Goal: Task Accomplishment & Management: Manage account settings

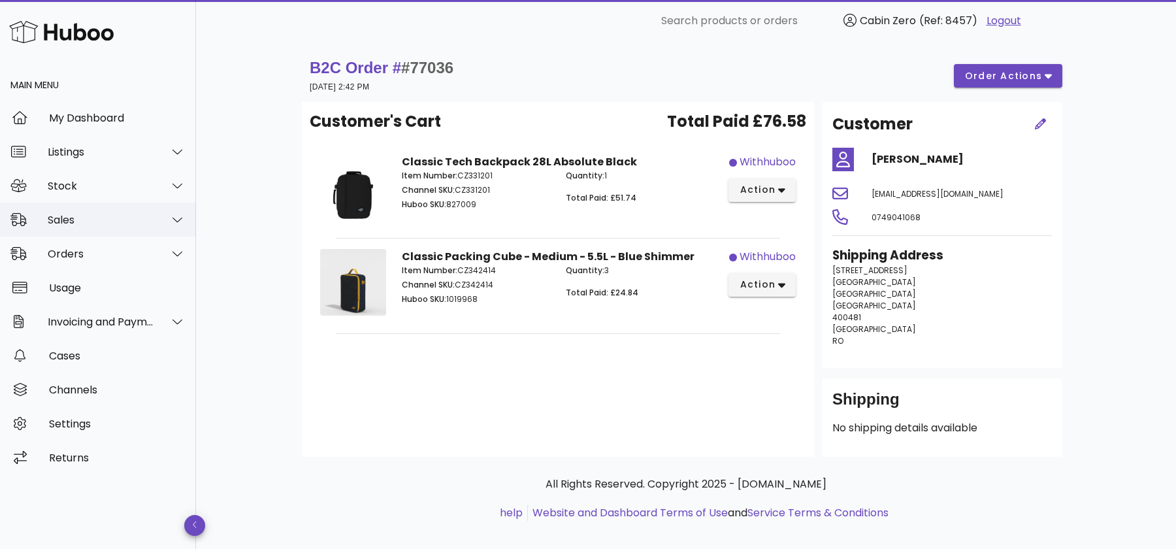
click at [166, 218] on div at bounding box center [169, 219] width 31 height 33
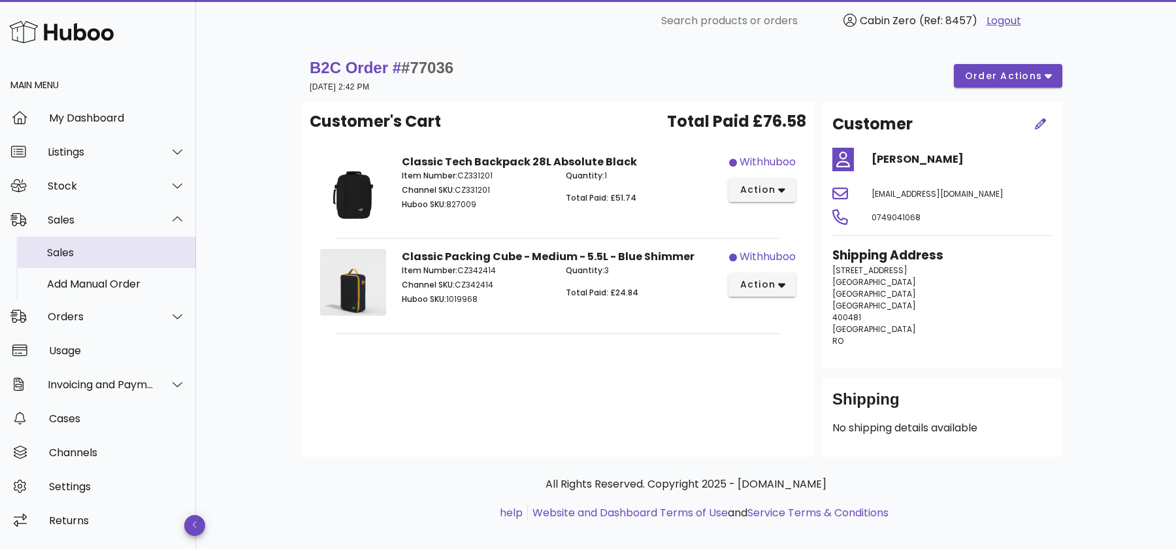
click at [112, 250] on div "Sales" at bounding box center [116, 252] width 138 height 12
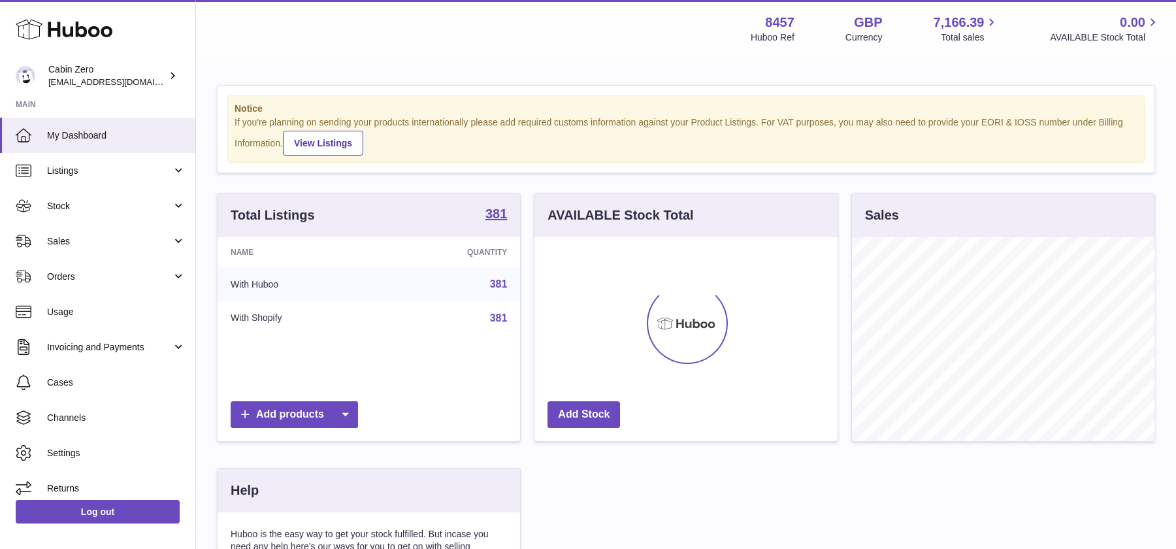
scroll to position [203, 302]
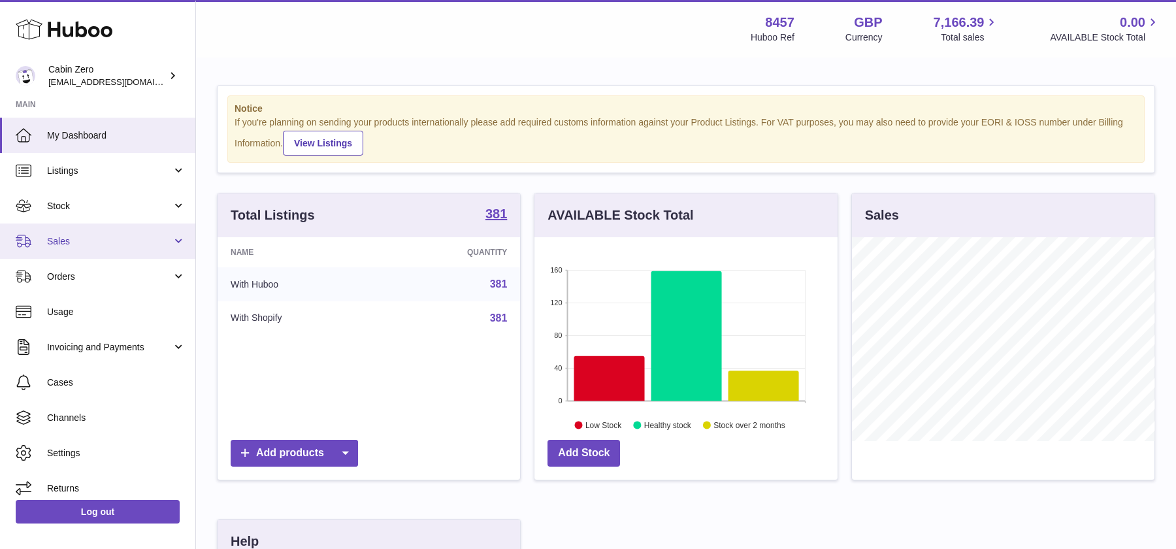
click at [171, 235] on link "Sales" at bounding box center [97, 240] width 195 height 35
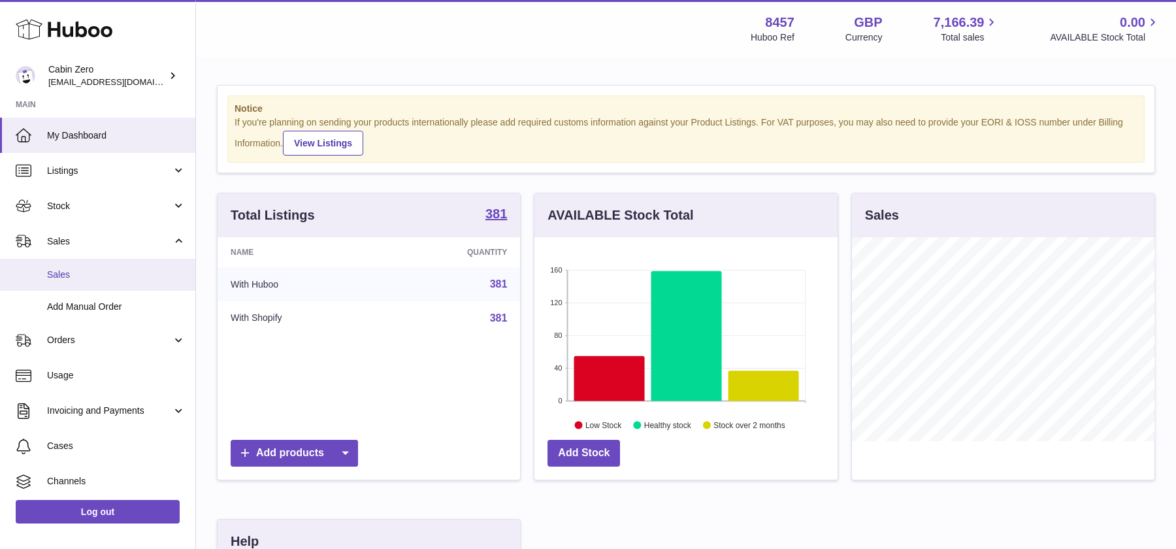
click at [134, 267] on link "Sales" at bounding box center [97, 275] width 195 height 32
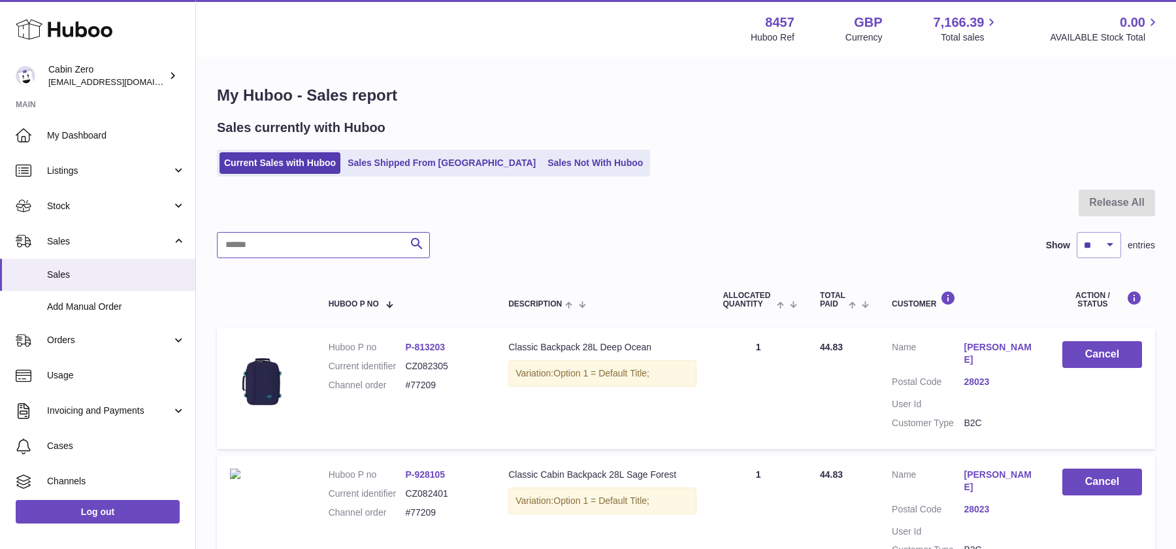
click at [321, 246] on input "text" at bounding box center [323, 245] width 213 height 26
paste input "**********"
type input "**********"
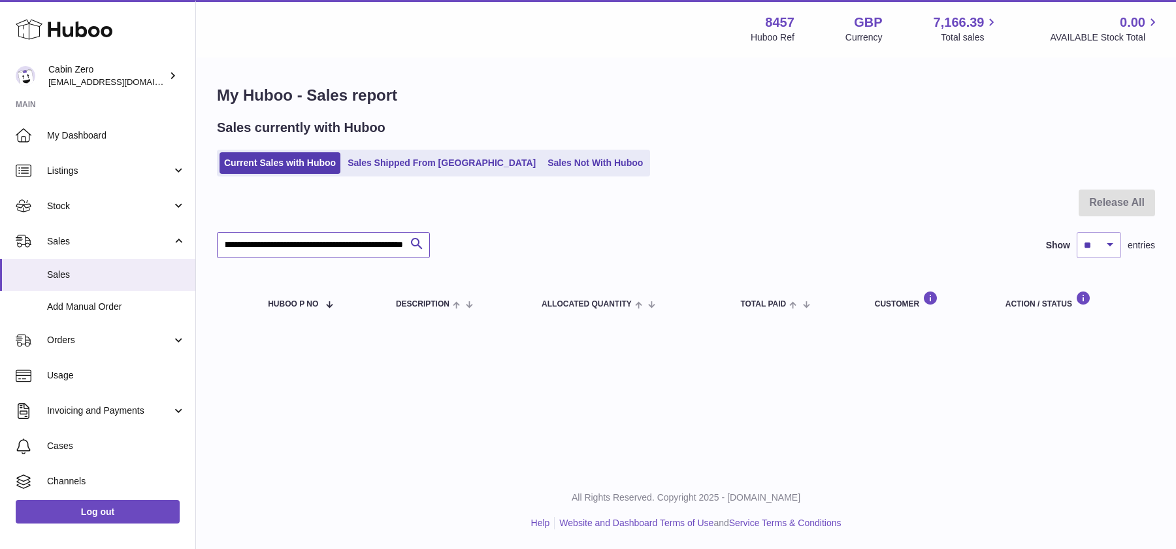
click at [400, 242] on input "**********" at bounding box center [323, 245] width 213 height 26
drag, startPoint x: 405, startPoint y: 244, endPoint x: 178, endPoint y: 255, distance: 227.0
click at [178, 255] on div "Huboo Cabin Zero huboo@cabinzero.com Main My Dashboard Listings Not with Huboo …" at bounding box center [588, 274] width 1176 height 549
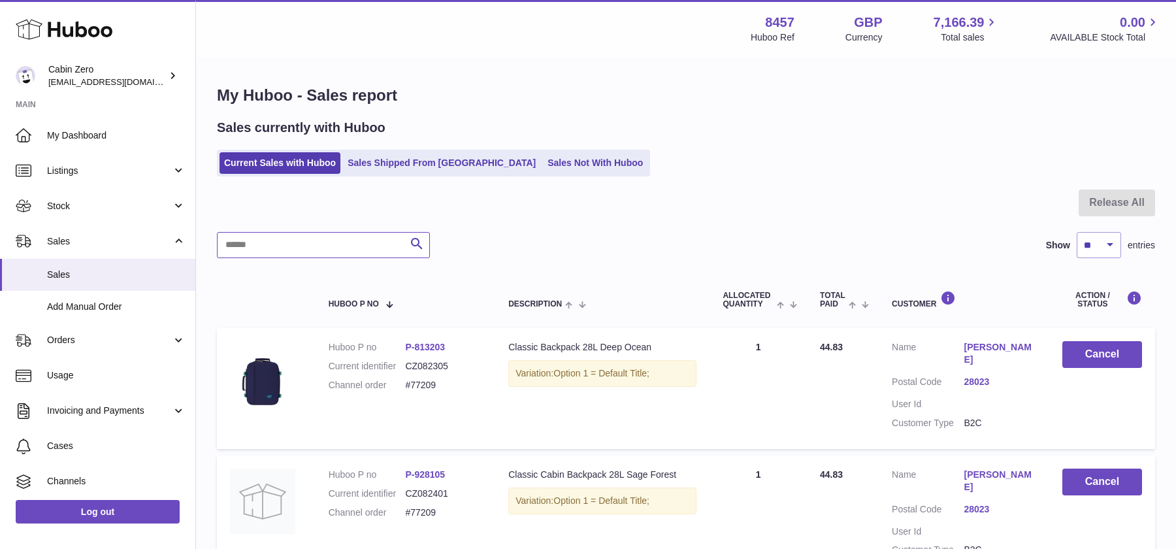
click at [342, 239] on input "text" at bounding box center [323, 245] width 213 height 26
paste input "******"
type input "******"
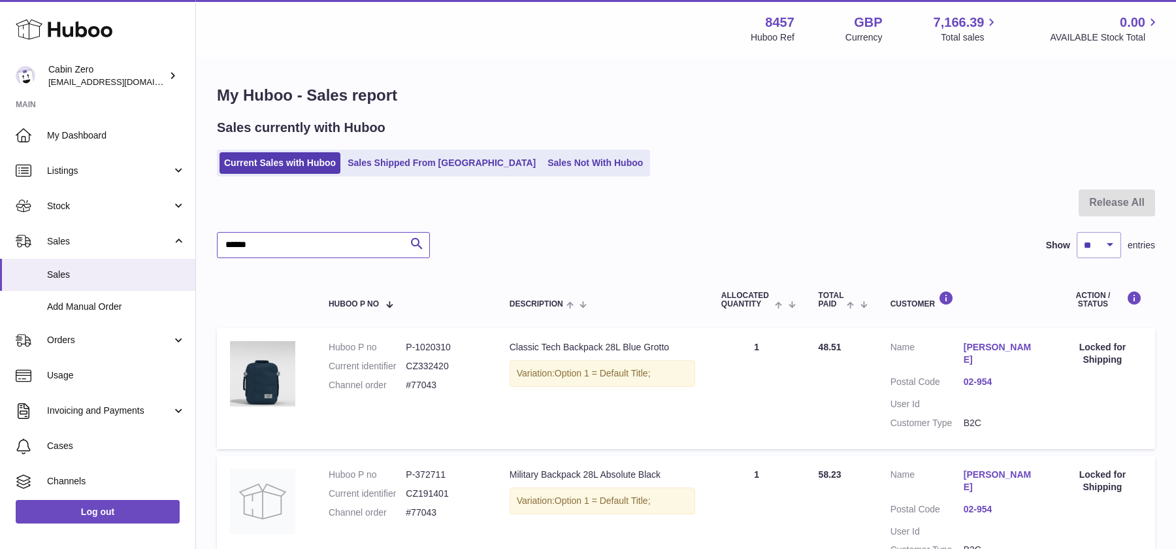
scroll to position [33, 0]
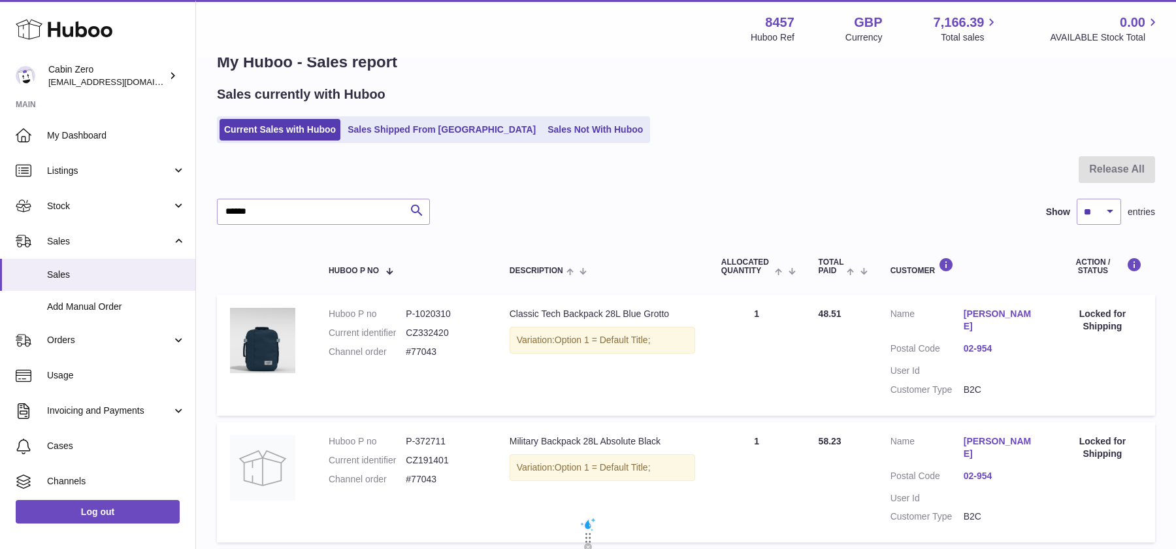
click at [972, 314] on link "Anita Marzec" at bounding box center [1000, 320] width 73 height 25
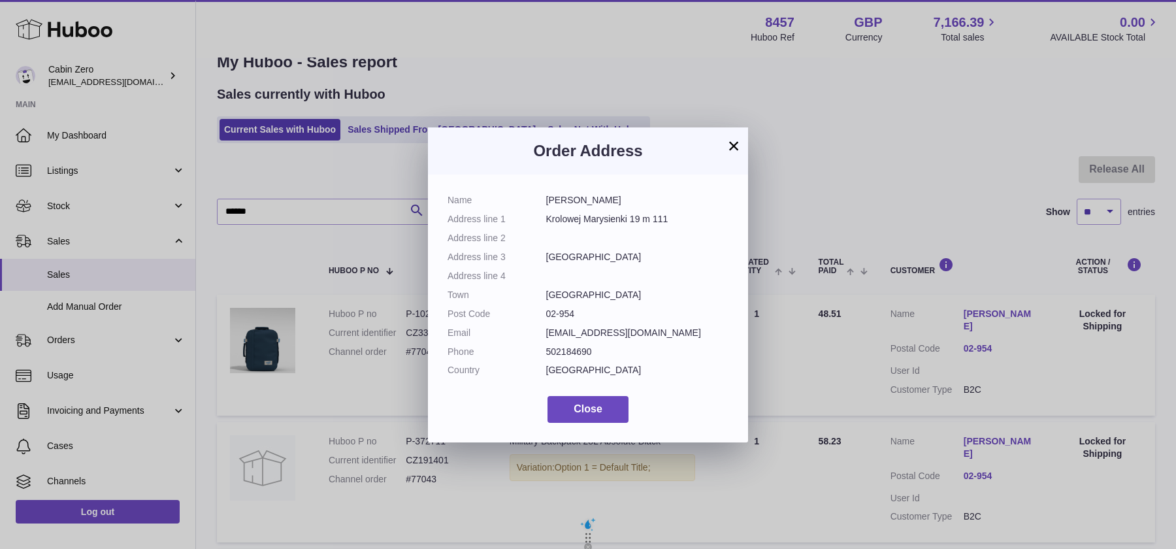
scroll to position [20, 0]
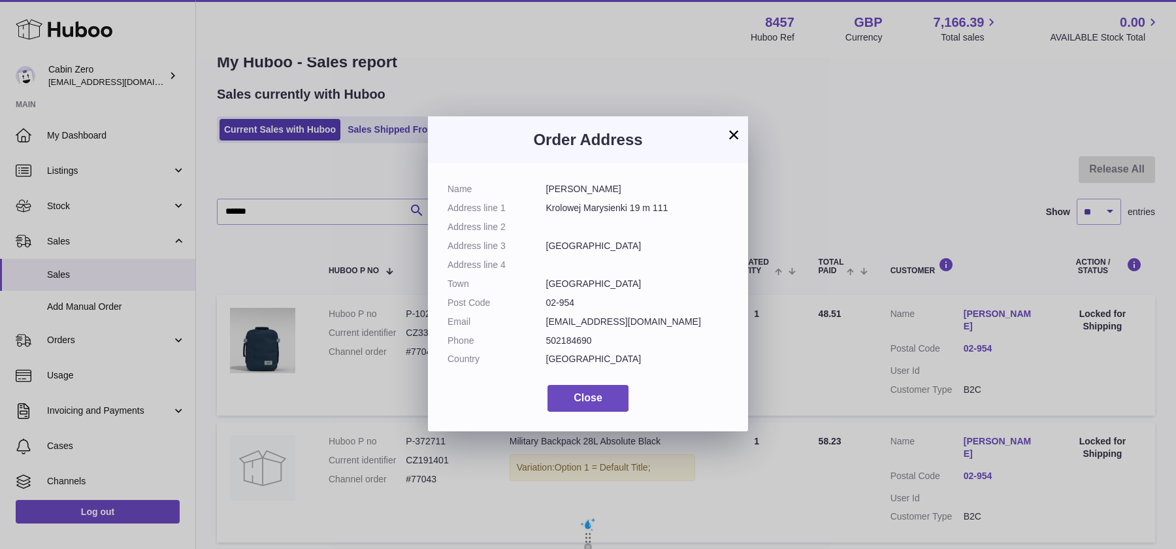
click at [740, 131] on button "×" at bounding box center [734, 135] width 16 height 16
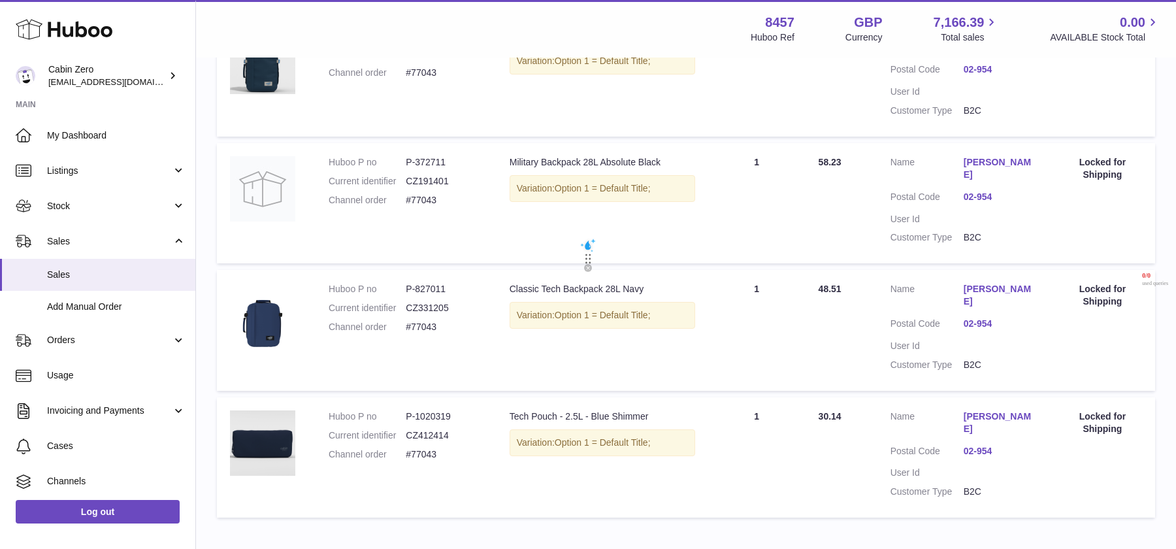
scroll to position [301, 0]
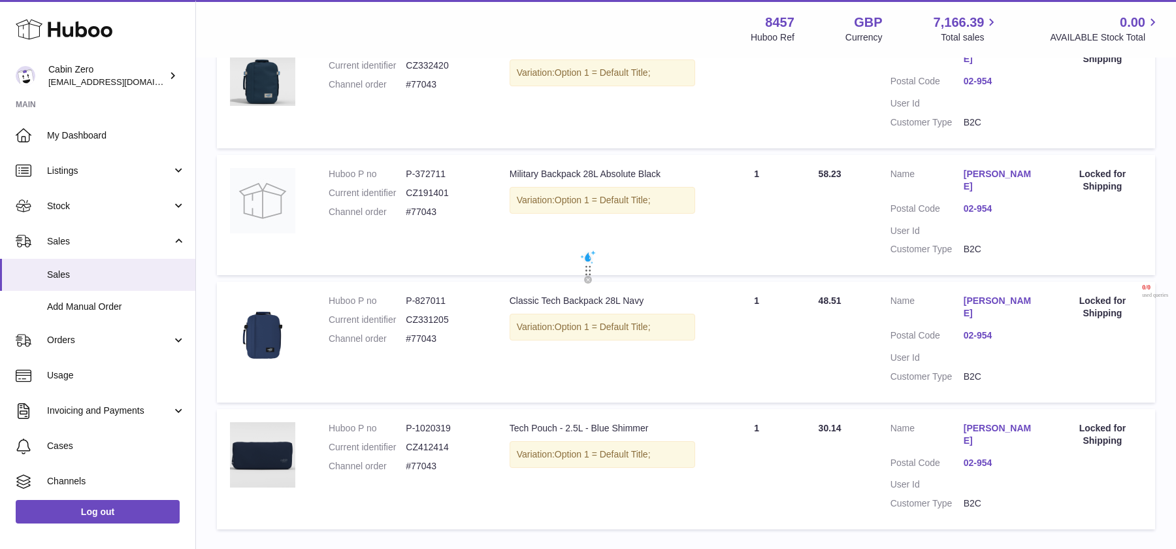
click at [990, 295] on link "Anita Marzec" at bounding box center [1000, 307] width 73 height 25
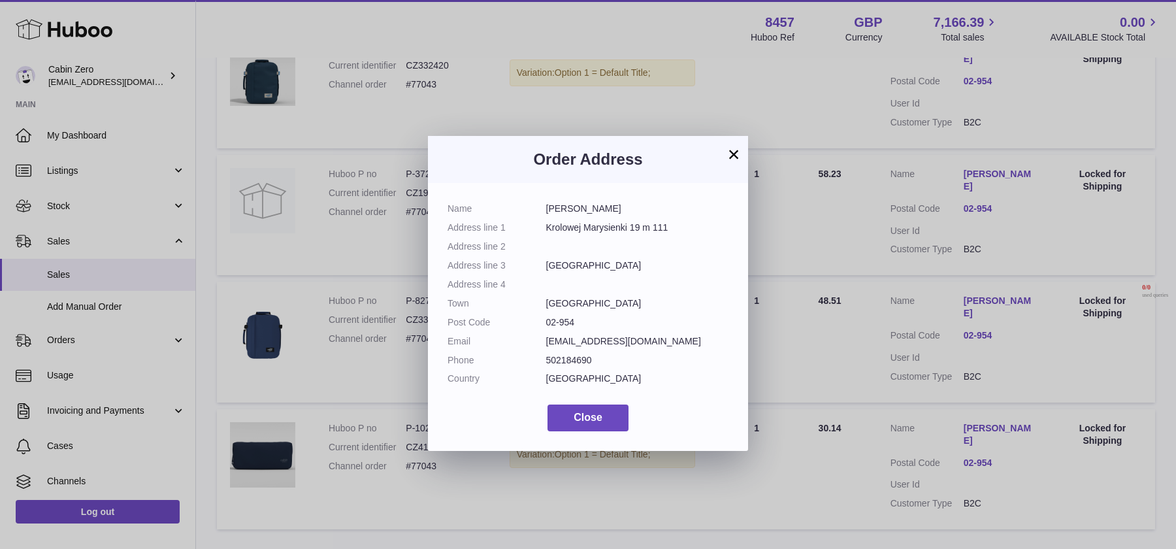
click at [732, 151] on button "×" at bounding box center [734, 154] width 16 height 16
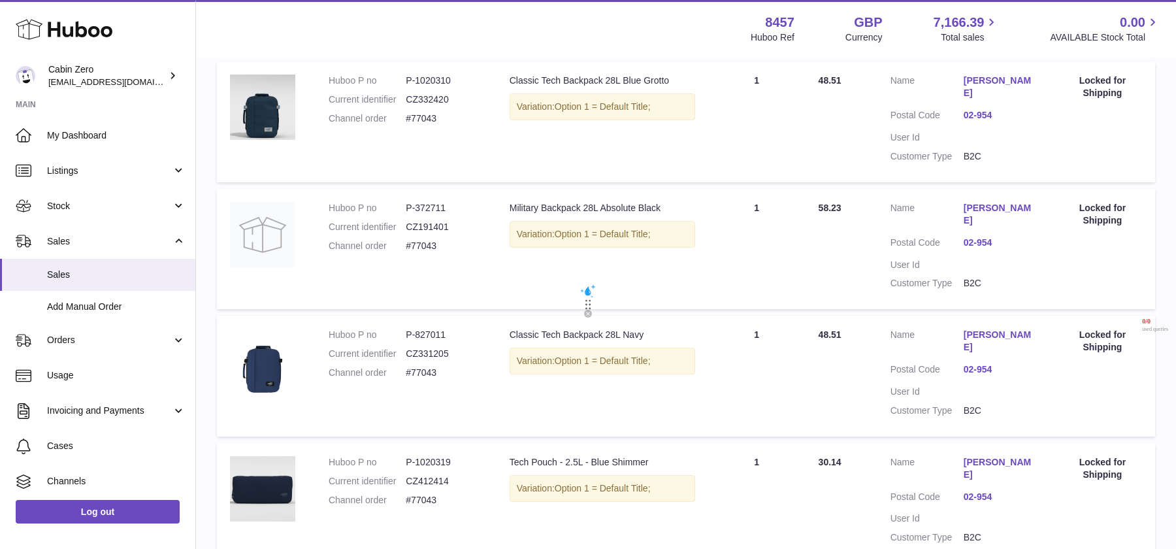
scroll to position [0, 0]
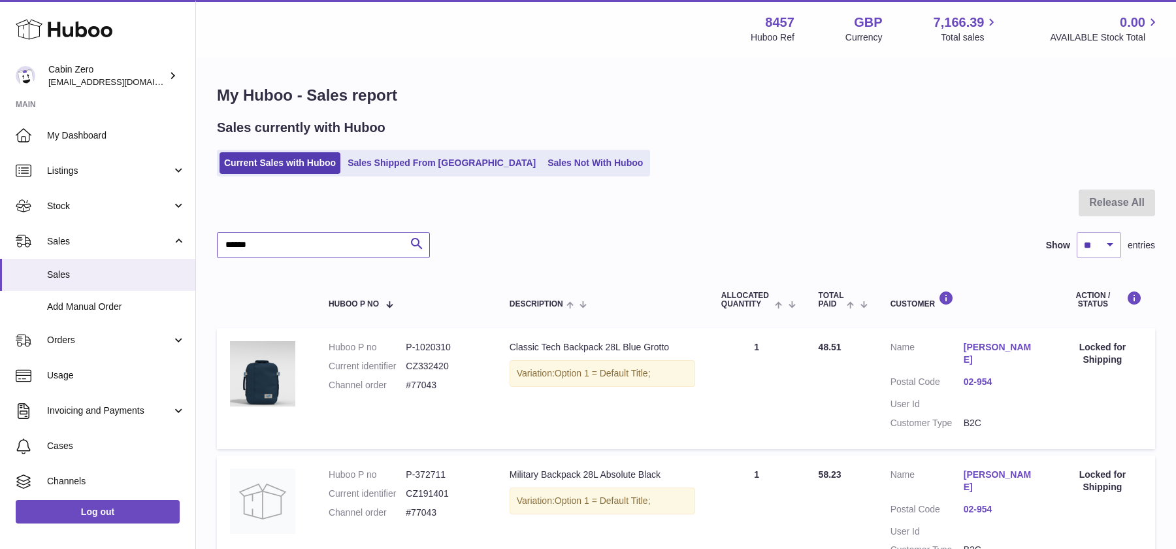
drag, startPoint x: 267, startPoint y: 242, endPoint x: 213, endPoint y: 242, distance: 54.2
click at [213, 242] on div "My Huboo - Sales report Sales currently with Huboo Current Sales with Huboo Sal…" at bounding box center [686, 461] width 980 height 804
click at [176, 344] on link "Orders" at bounding box center [97, 340] width 195 height 35
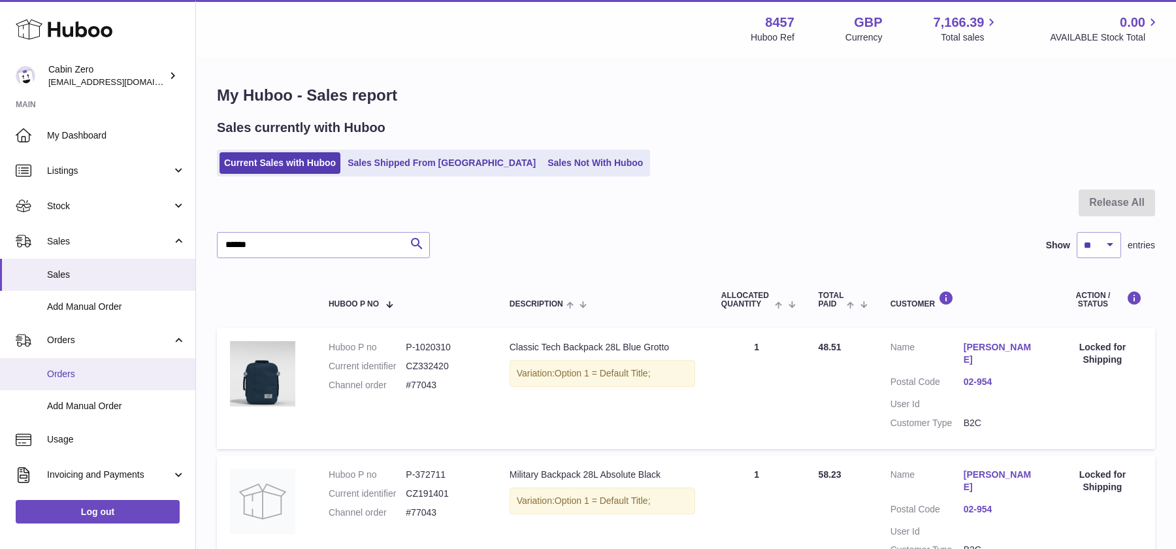
click at [127, 366] on link "Orders" at bounding box center [97, 374] width 195 height 32
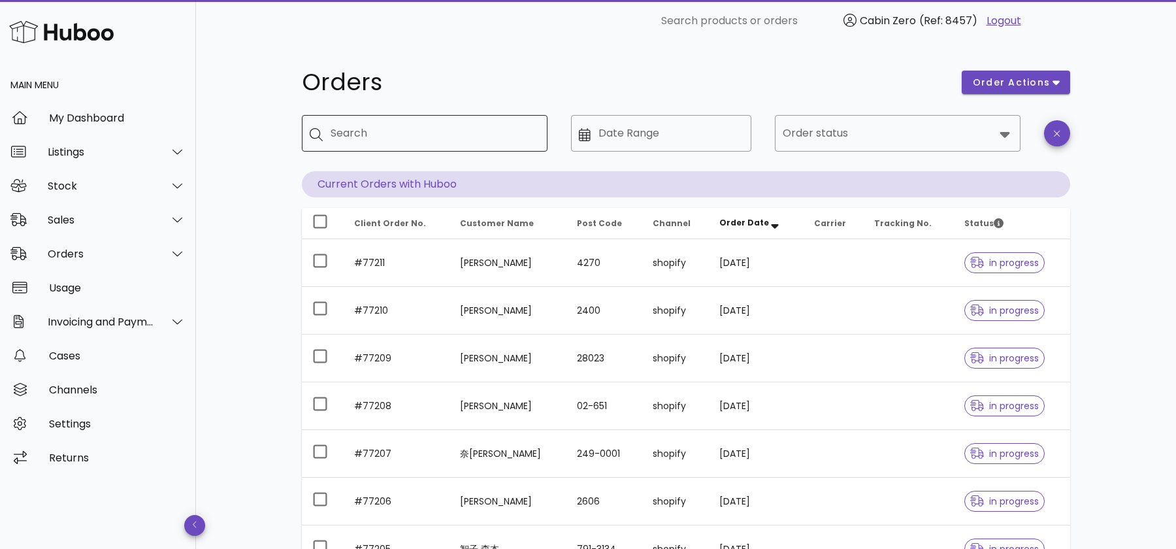
click at [464, 126] on input "Search" at bounding box center [434, 133] width 206 height 21
paste input "******"
type input "******"
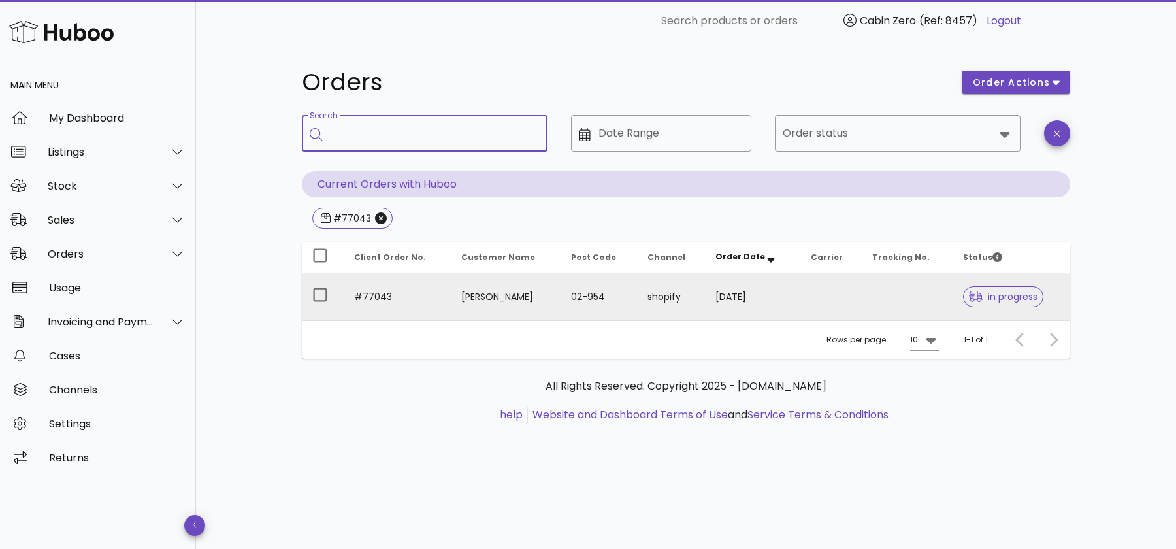
click at [462, 282] on td "Anita Marzec" at bounding box center [506, 296] width 110 height 47
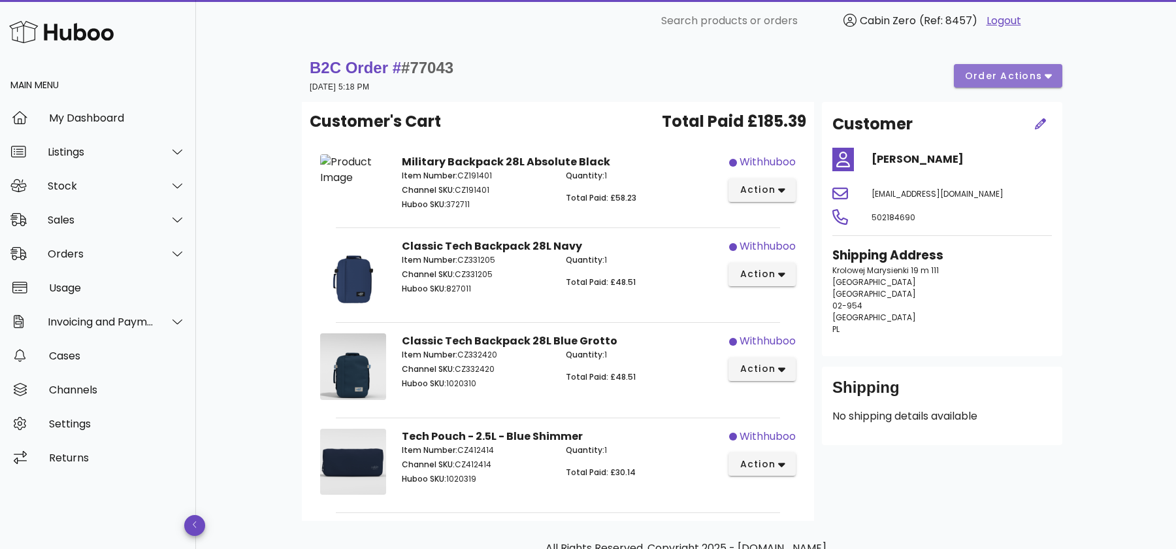
click at [1056, 74] on button "order actions" at bounding box center [1008, 76] width 108 height 24
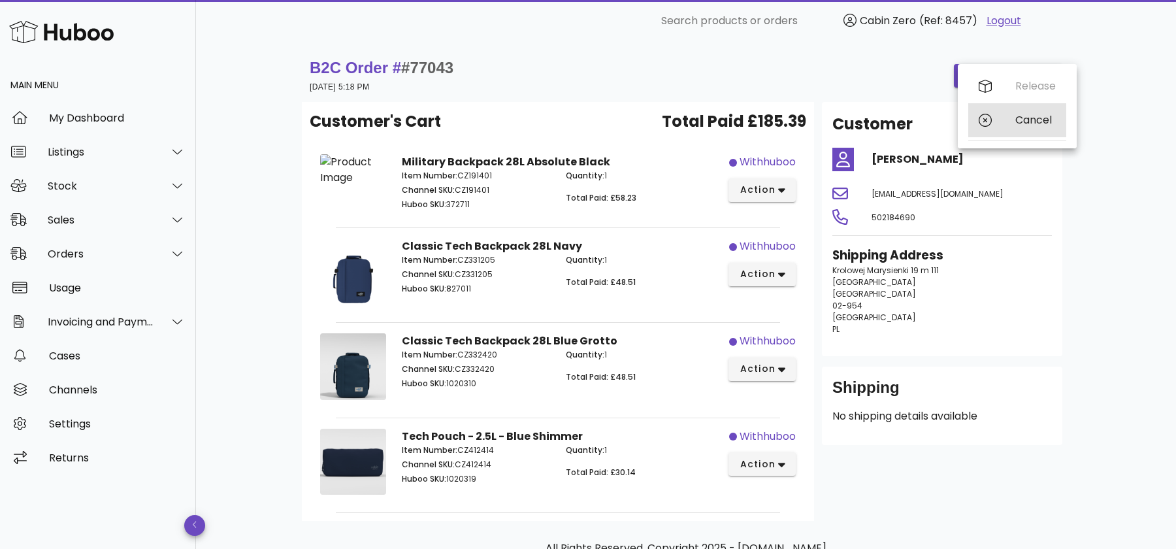
click at [1020, 119] on div "Cancel" at bounding box center [1035, 120] width 41 height 12
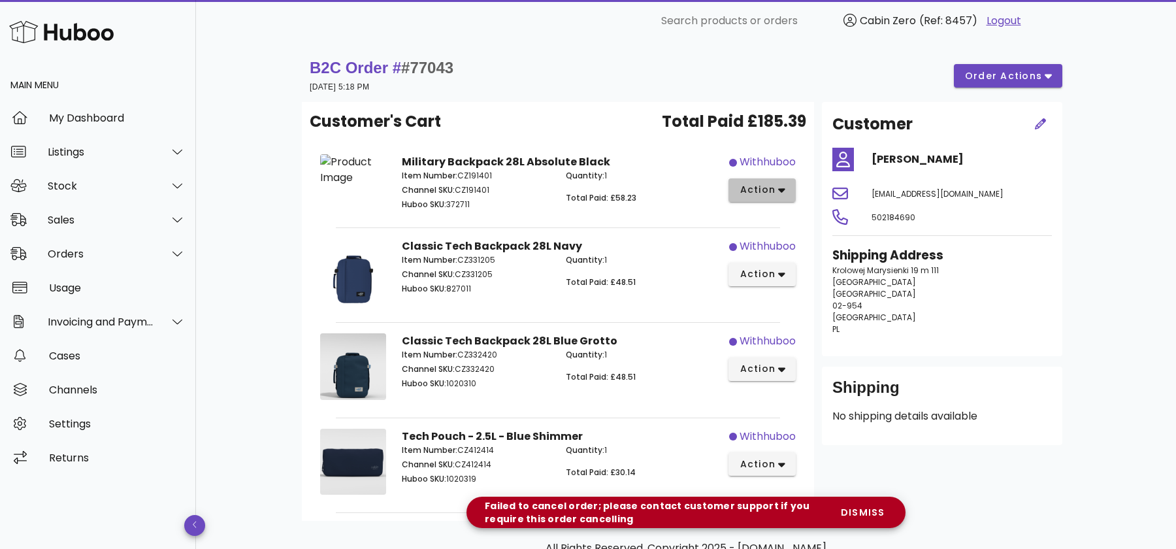
click at [781, 185] on icon "button" at bounding box center [781, 190] width 7 height 12
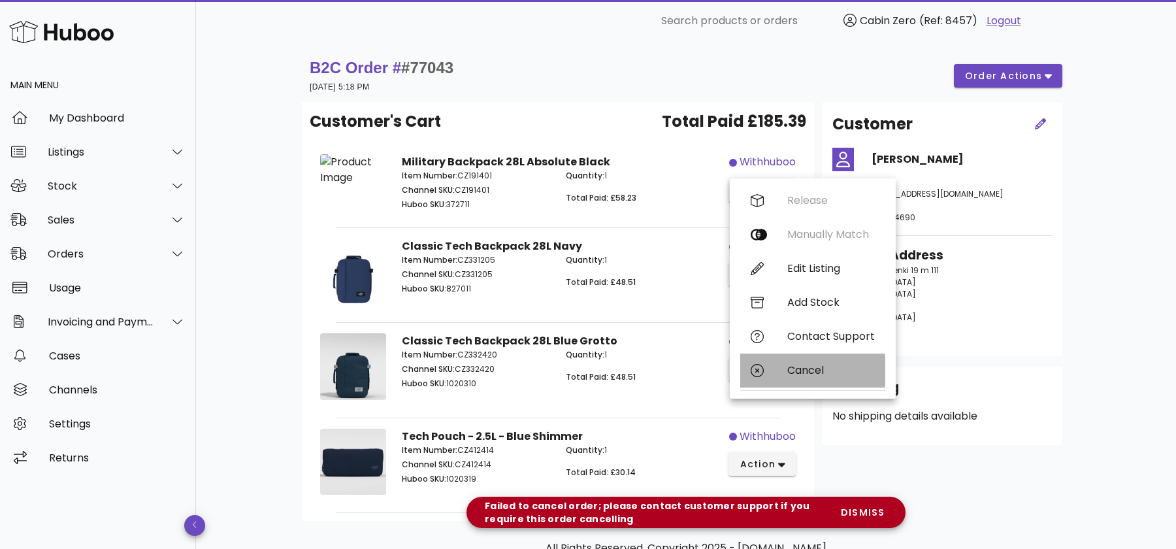
click at [779, 362] on div "Cancel" at bounding box center [812, 370] width 145 height 34
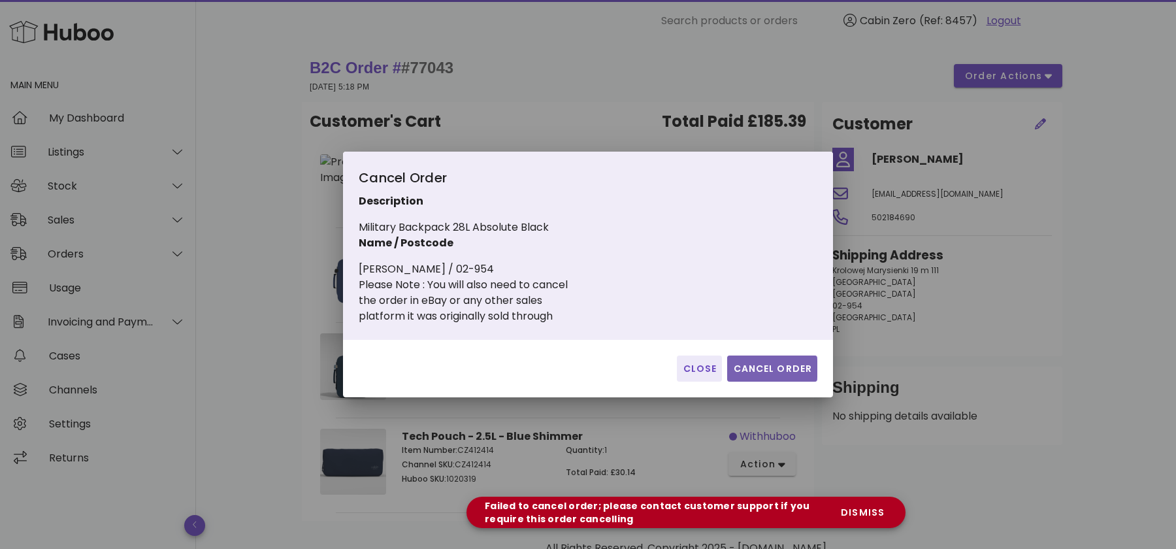
click at [767, 359] on button "Cancel Order" at bounding box center [772, 368] width 90 height 26
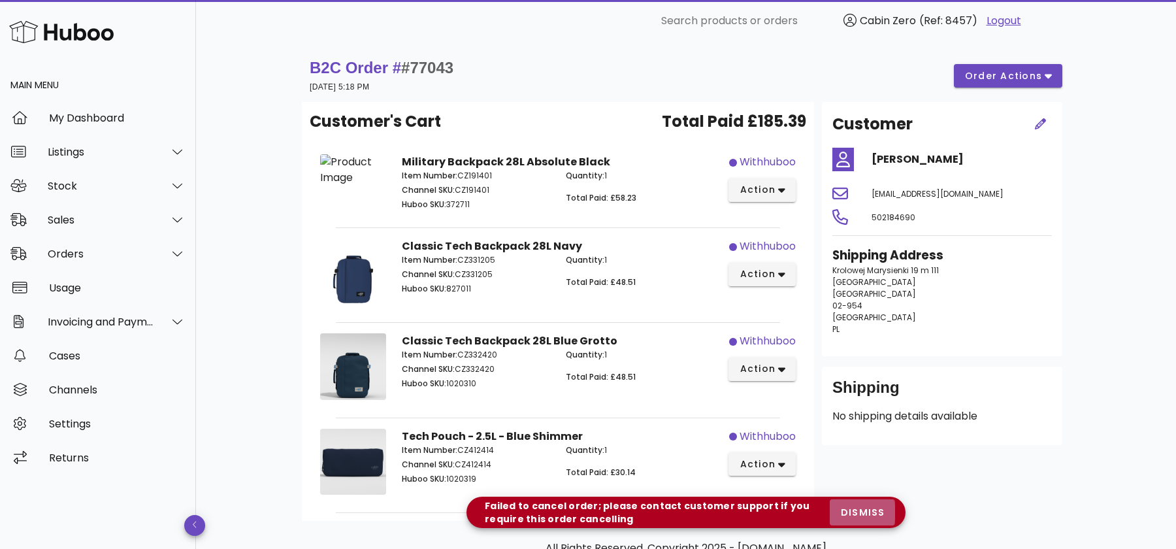
click at [861, 508] on span "dismiss" at bounding box center [862, 513] width 44 height 14
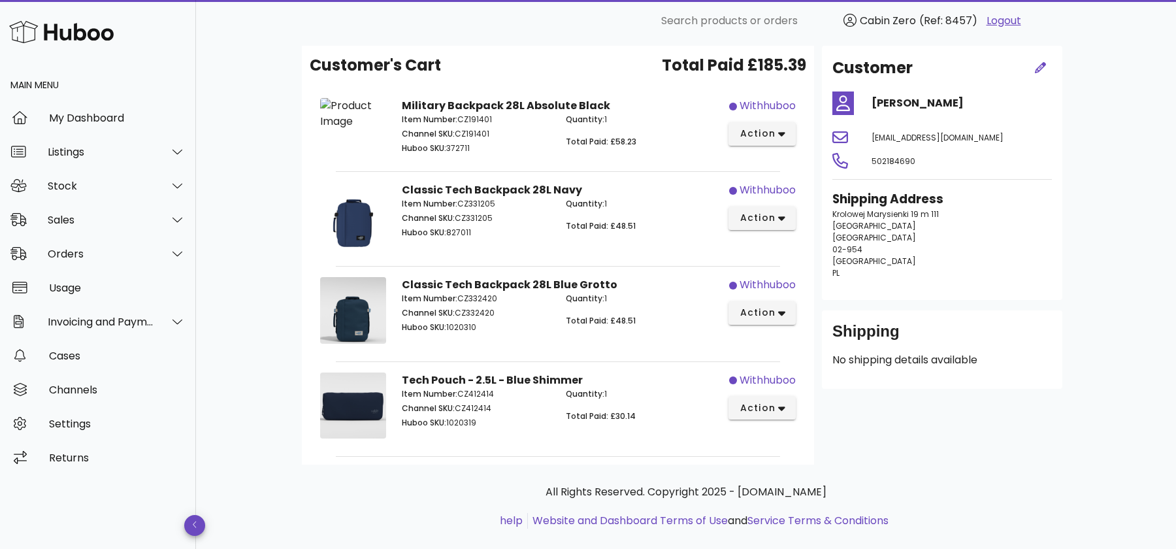
scroll to position [67, 0]
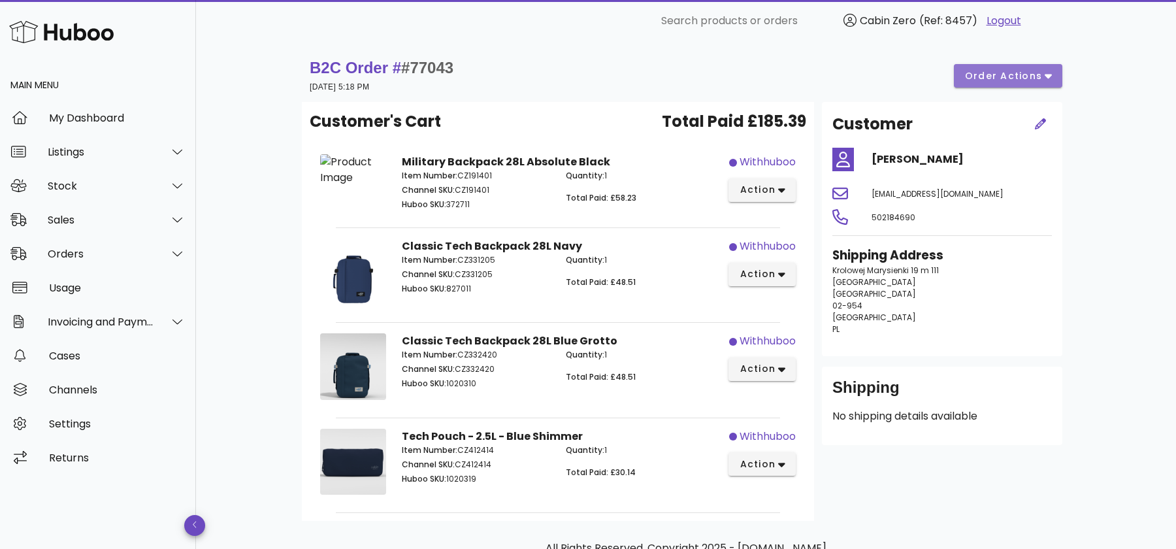
click at [1025, 71] on span "order actions" at bounding box center [1003, 76] width 78 height 14
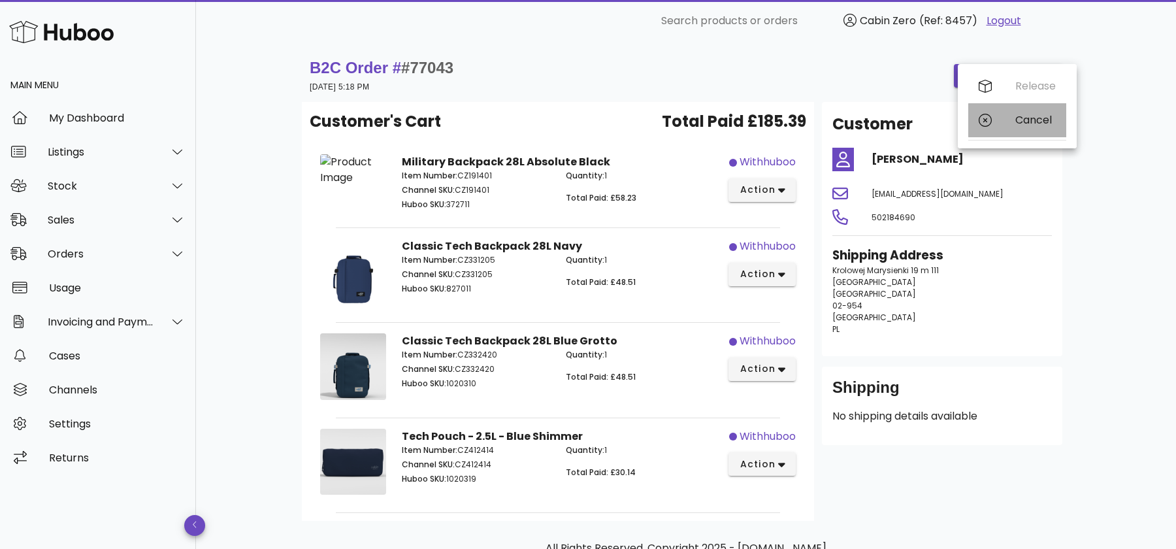
click at [1012, 120] on div "Cancel" at bounding box center [1017, 120] width 98 height 34
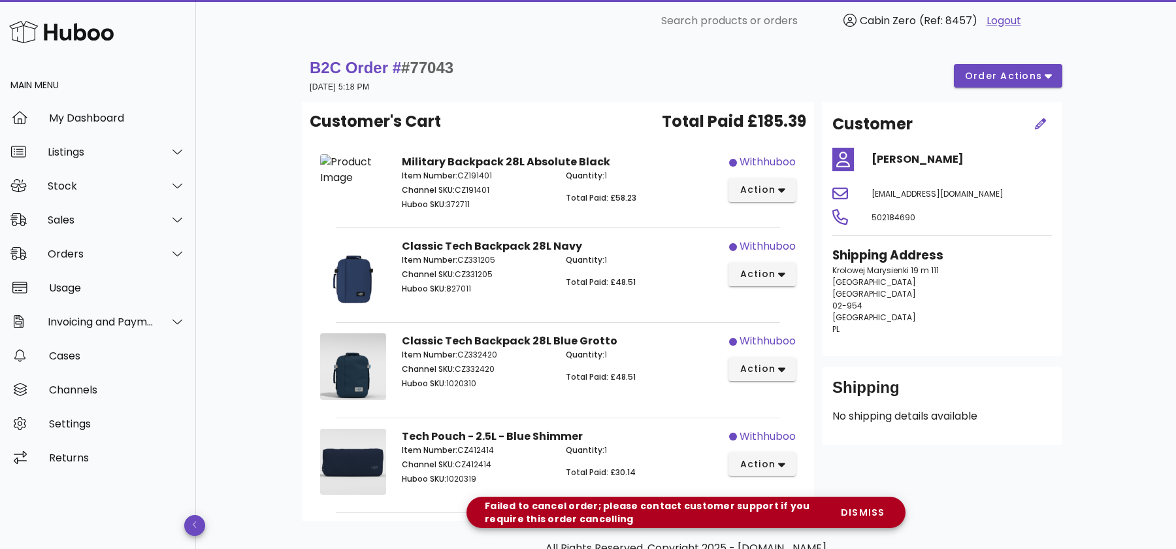
click at [541, 83] on div "B2C Order # #77043 16 August 2025 at 5:18 PM order actions" at bounding box center [686, 75] width 753 height 37
click at [1041, 123] on icon "button" at bounding box center [1041, 124] width 12 height 12
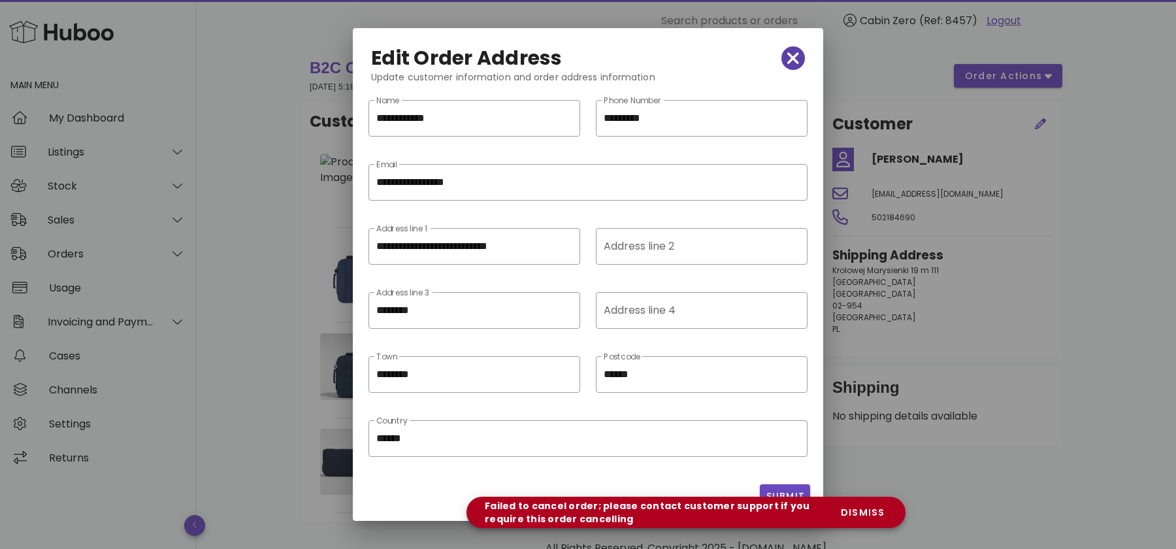
click at [787, 57] on span "button" at bounding box center [793, 58] width 24 height 18
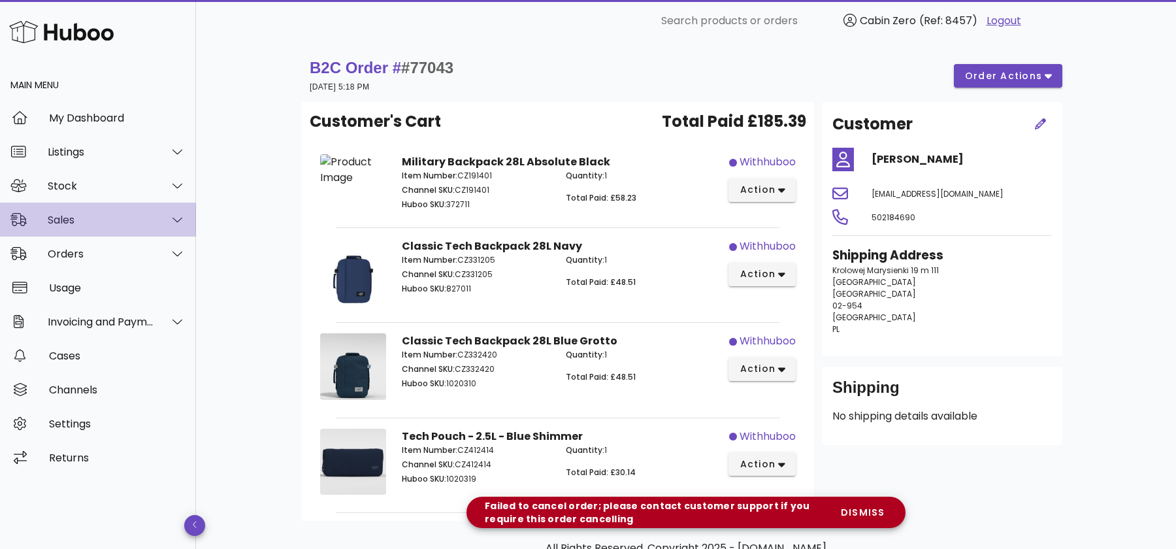
click at [178, 219] on icon at bounding box center [177, 220] width 10 height 12
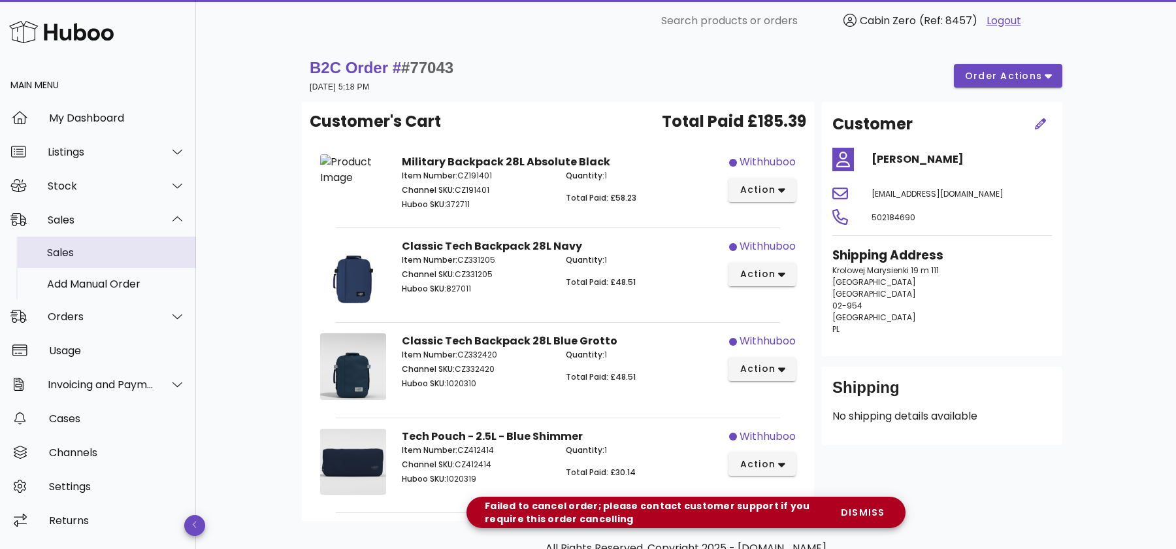
click at [135, 244] on div "Sales" at bounding box center [116, 252] width 138 height 28
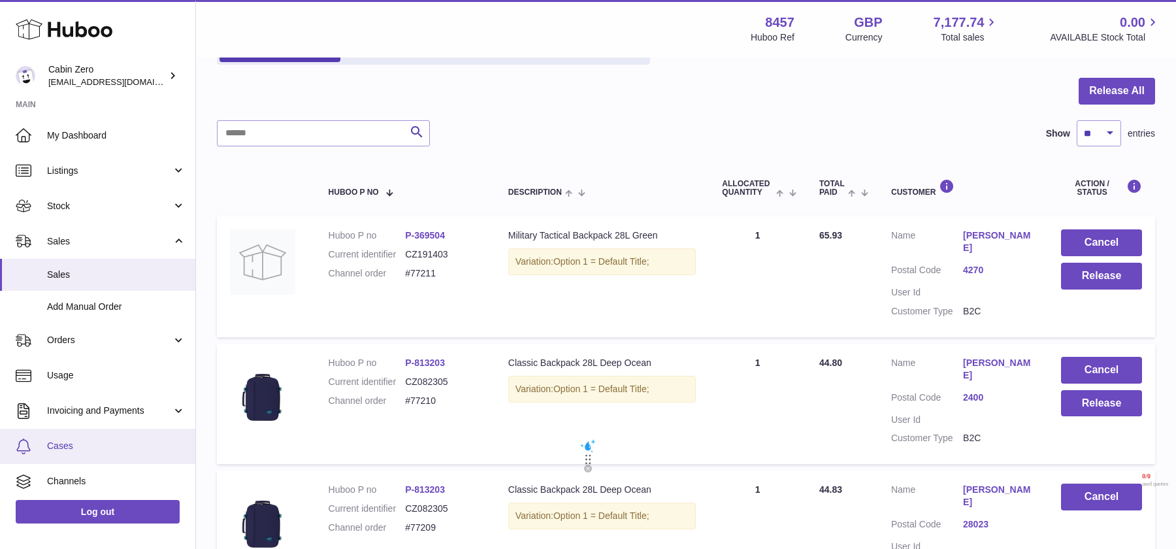
scroll to position [73, 0]
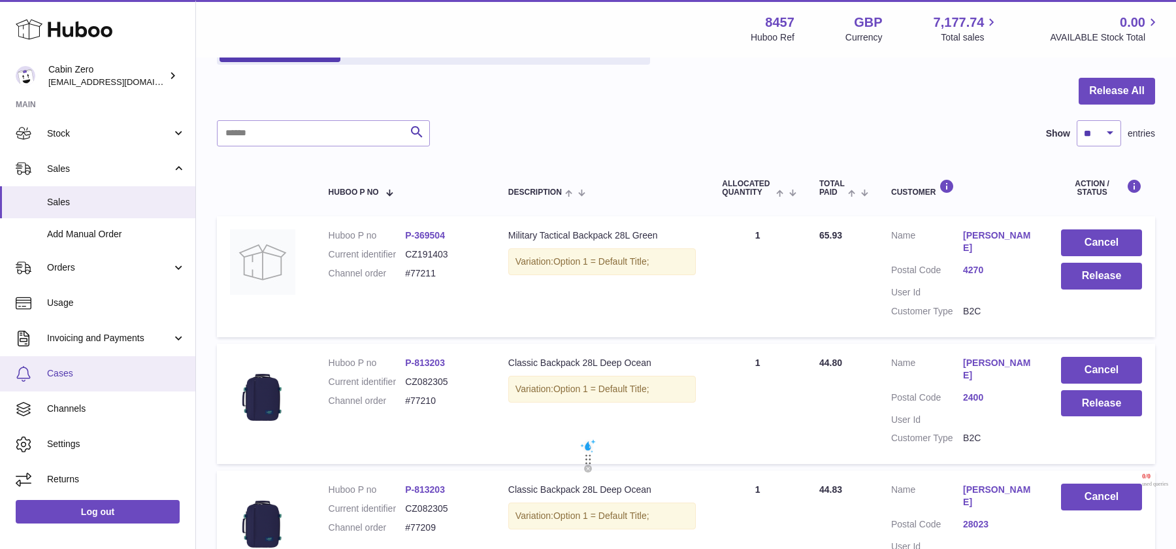
click at [68, 372] on span "Cases" at bounding box center [116, 373] width 138 height 12
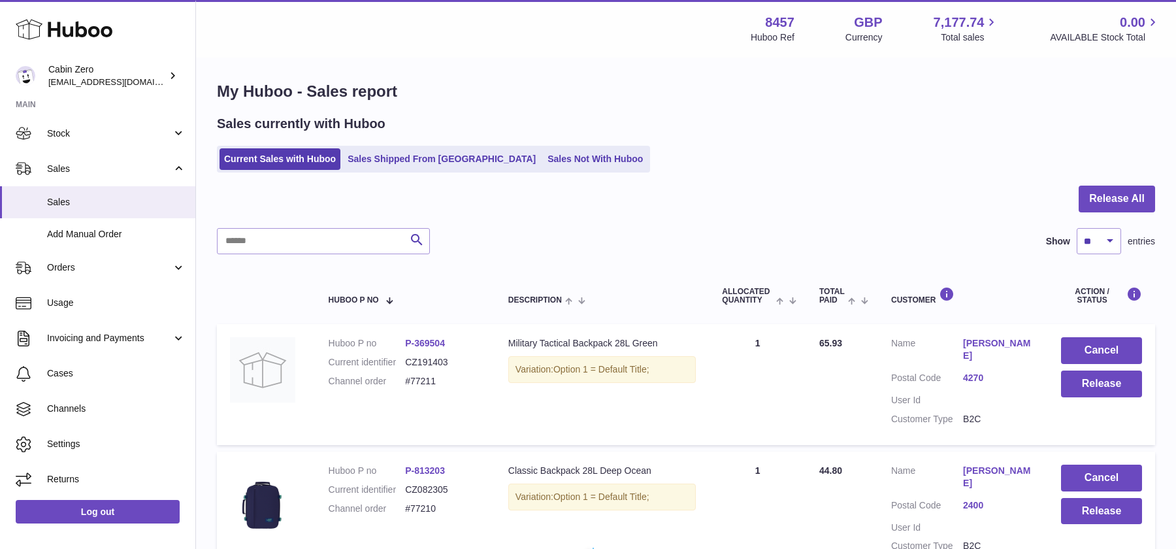
scroll to position [0, 0]
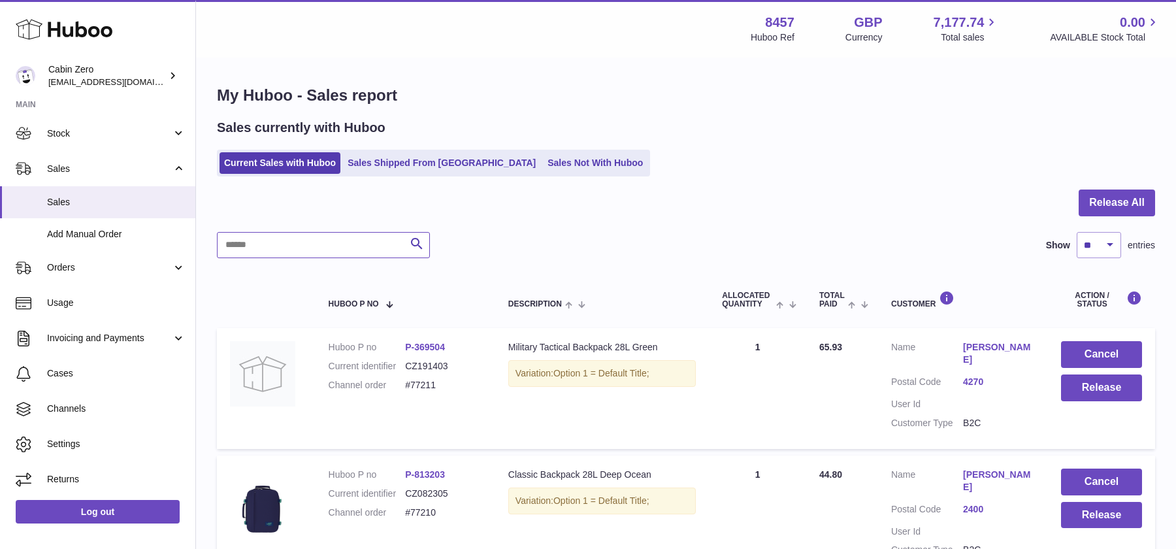
click at [257, 245] on input "text" at bounding box center [323, 245] width 213 height 26
paste input "******"
type input "******"
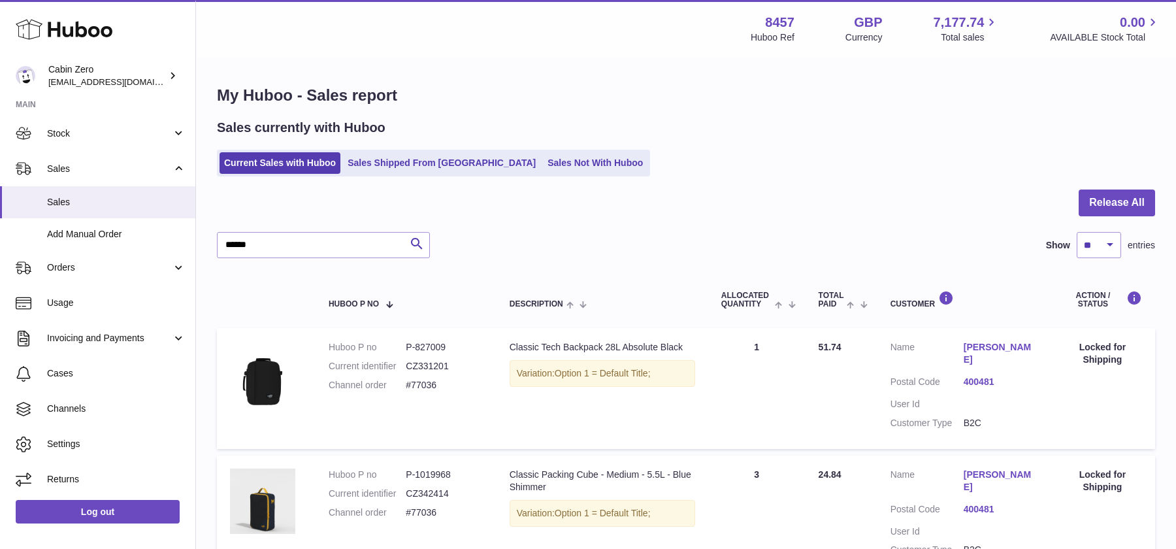
click at [964, 346] on link "[PERSON_NAME]" at bounding box center [1000, 353] width 73 height 25
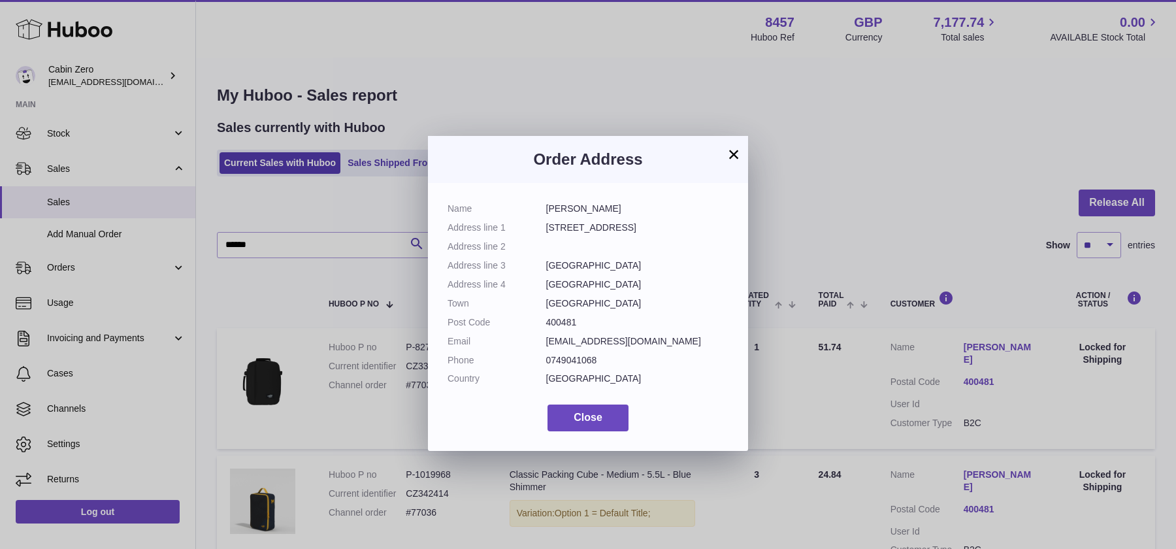
click at [732, 161] on button "×" at bounding box center [734, 154] width 16 height 16
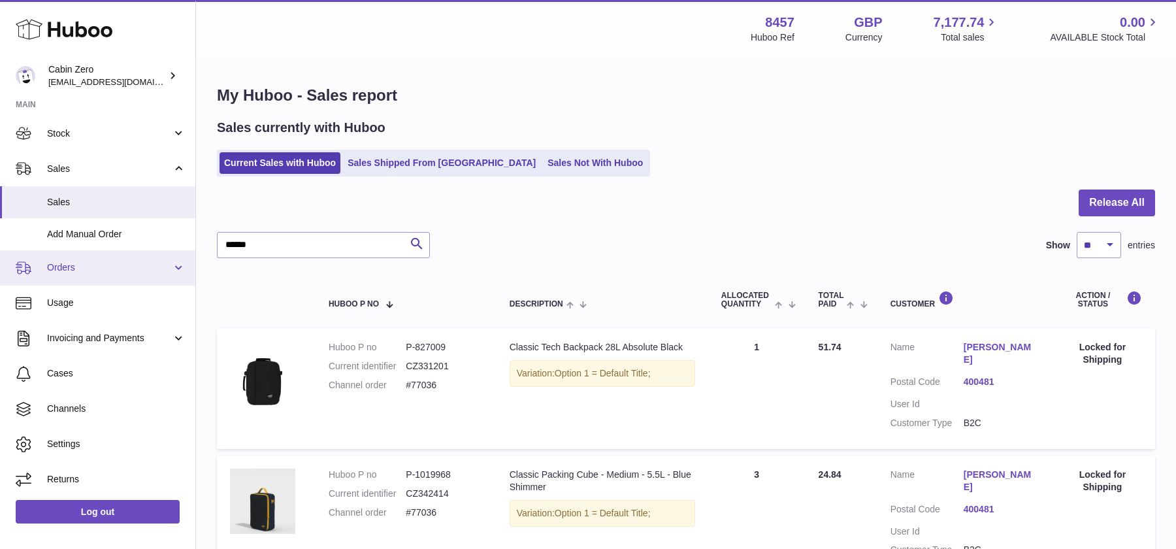
click at [163, 265] on span "Orders" at bounding box center [109, 267] width 125 height 12
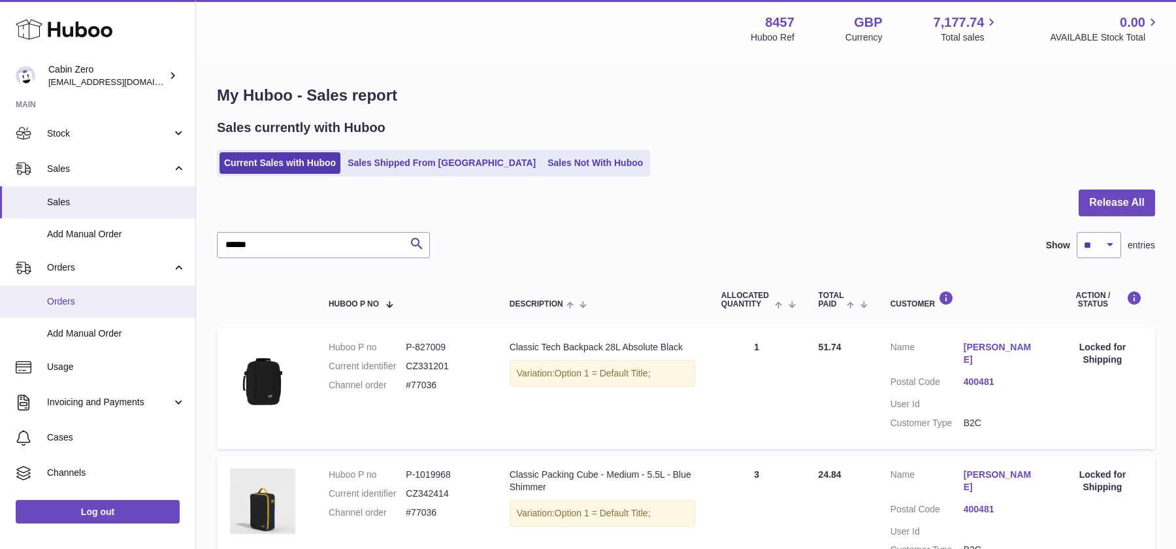
click at [120, 303] on span "Orders" at bounding box center [116, 301] width 138 height 12
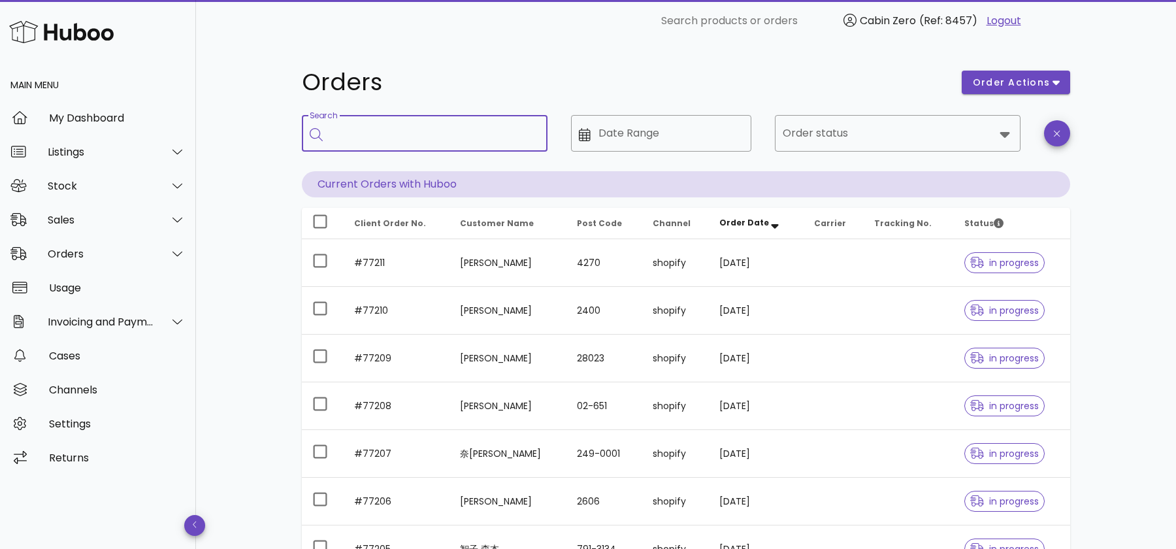
click at [393, 142] on input "Search" at bounding box center [434, 133] width 206 height 21
paste input "******"
type input "******"
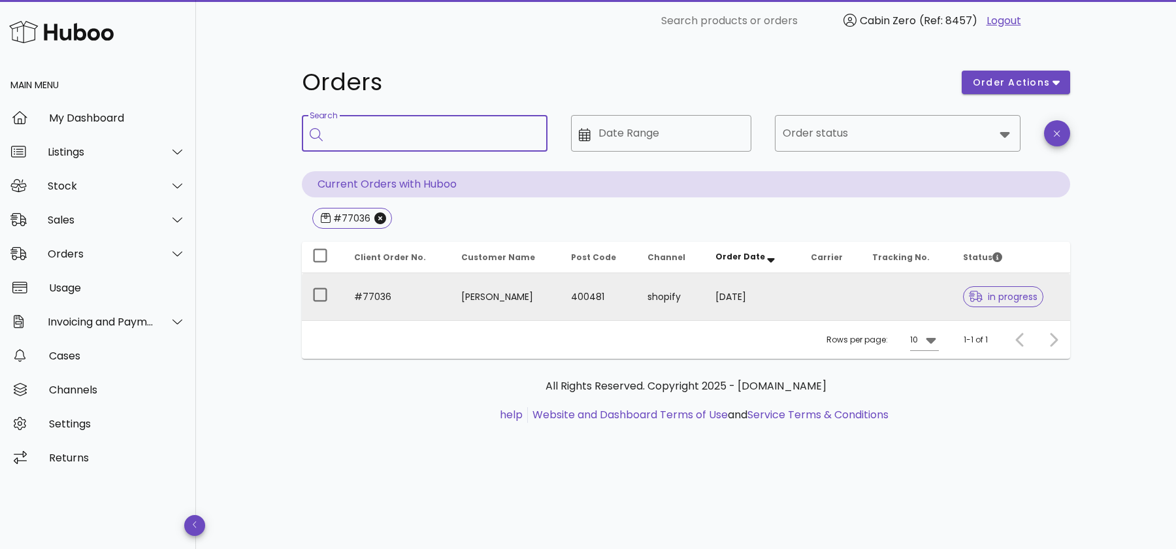
click at [419, 293] on td "#77036" at bounding box center [397, 296] width 107 height 47
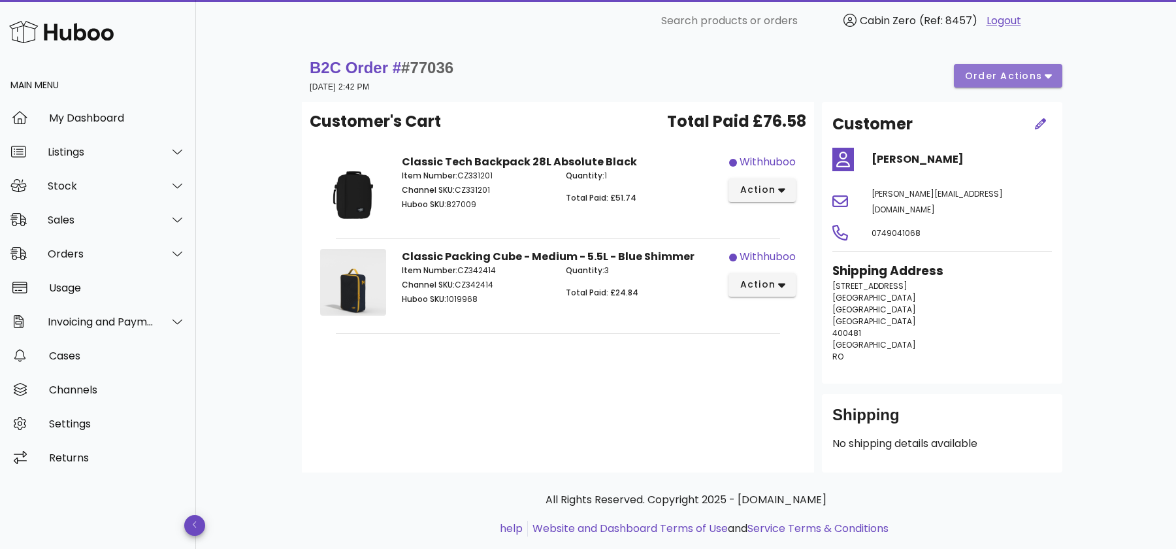
click at [1047, 74] on icon "button" at bounding box center [1048, 76] width 7 height 12
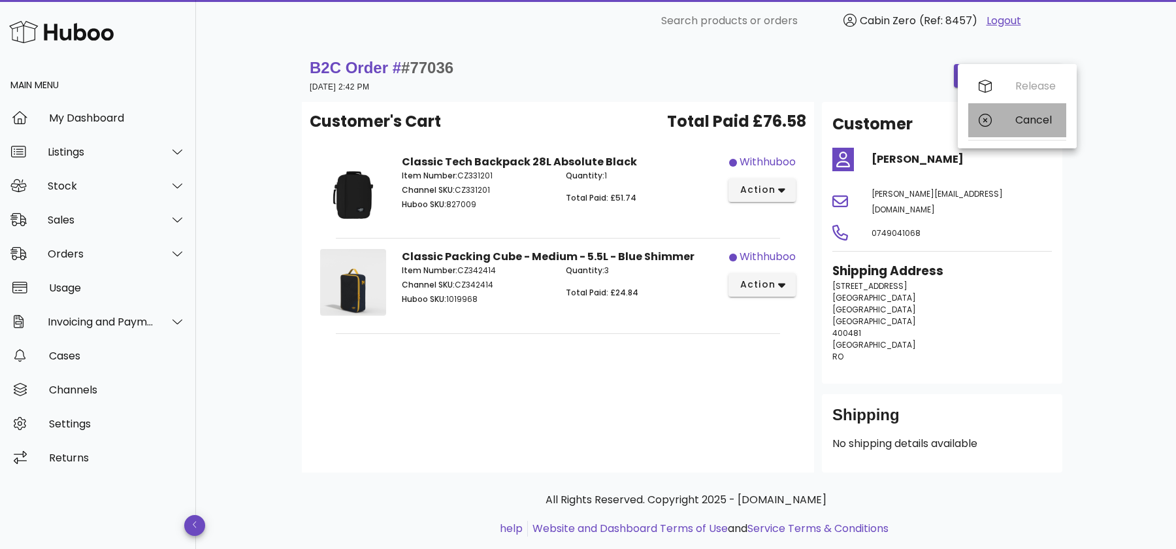
click at [1002, 120] on div "Cancel" at bounding box center [1017, 120] width 98 height 34
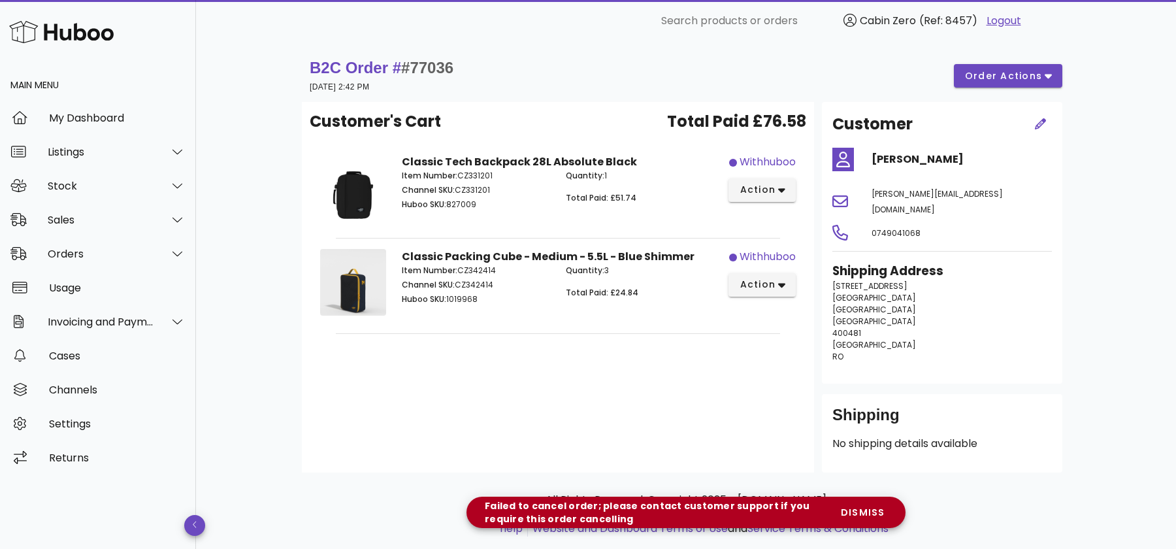
drag, startPoint x: 593, startPoint y: 515, endPoint x: 482, endPoint y: 508, distance: 111.3
click at [482, 508] on div "Failed to cancel order; please contact customer support if you require this ord…" at bounding box center [653, 512] width 353 height 26
copy div "Failed to cancel order; please contact customer support if you require this ord…"
click at [451, 210] on div "Item Number: CZ331201 Channel SKU: CZ331201 Huboo SKU: 827009" at bounding box center [476, 192] width 164 height 60
click at [836, 274] on div "Shipping Address Strada Budapesta 16 Cluj-Napoca Timiș Cluj-Napoca 400481 Roman…" at bounding box center [941, 317] width 235 height 127
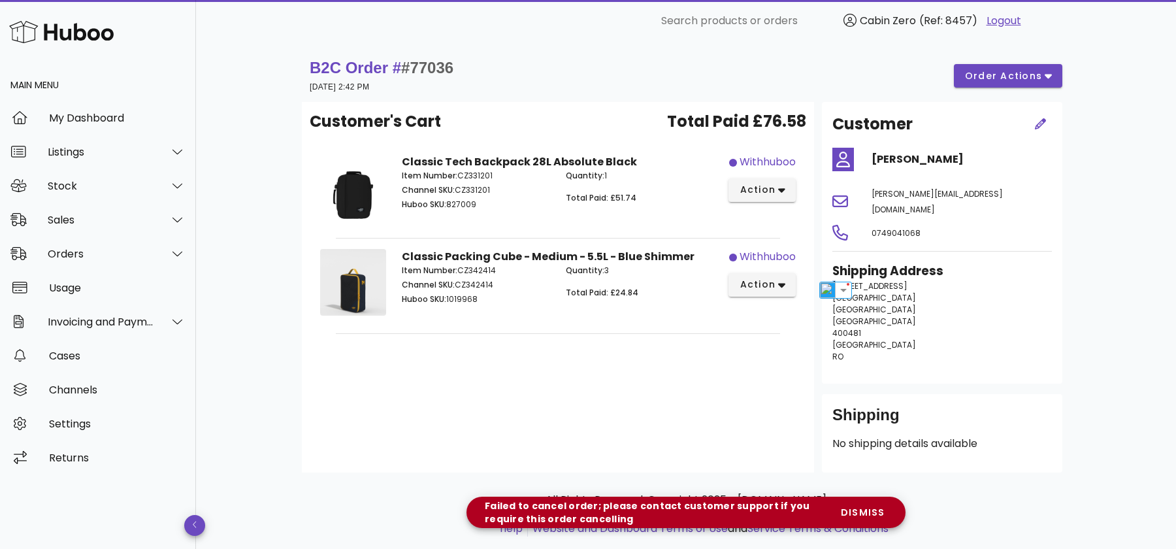
click at [834, 280] on span "[STREET_ADDRESS]" at bounding box center [869, 285] width 75 height 11
drag, startPoint x: 834, startPoint y: 272, endPoint x: 858, endPoint y: 340, distance: 72.9
click at [858, 340] on p "Strada Budapesta 16 Cluj-Napoca Timiș Cluj-Napoca 400481 Romania RO" at bounding box center [942, 321] width 220 height 82
copy p "Strada Budapesta 16 Cluj-Napoca Timiș Cluj-Napoca 400481 Romania RO"
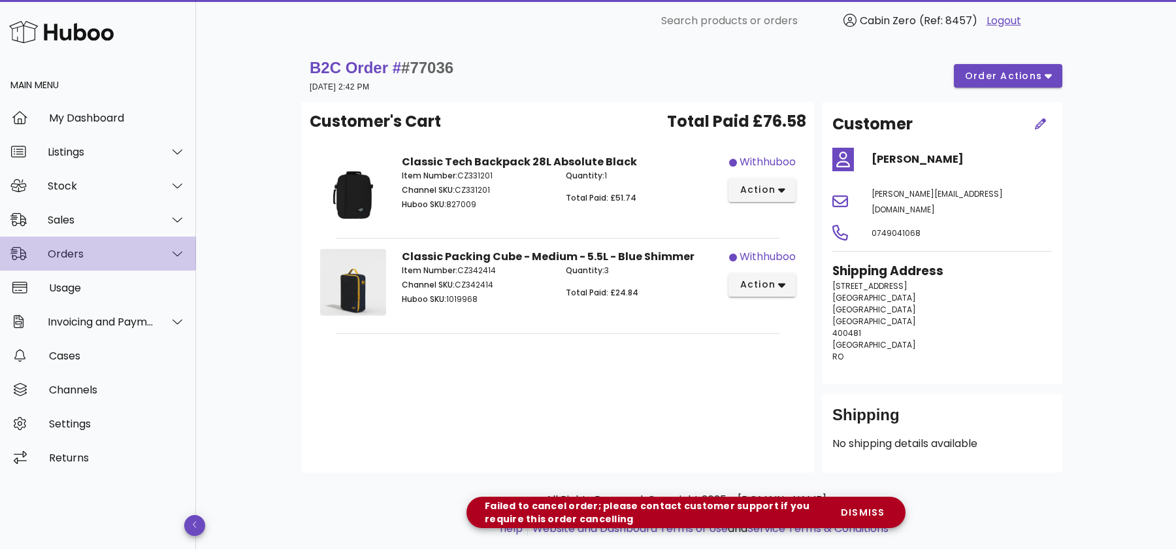
click at [175, 259] on div at bounding box center [169, 253] width 31 height 33
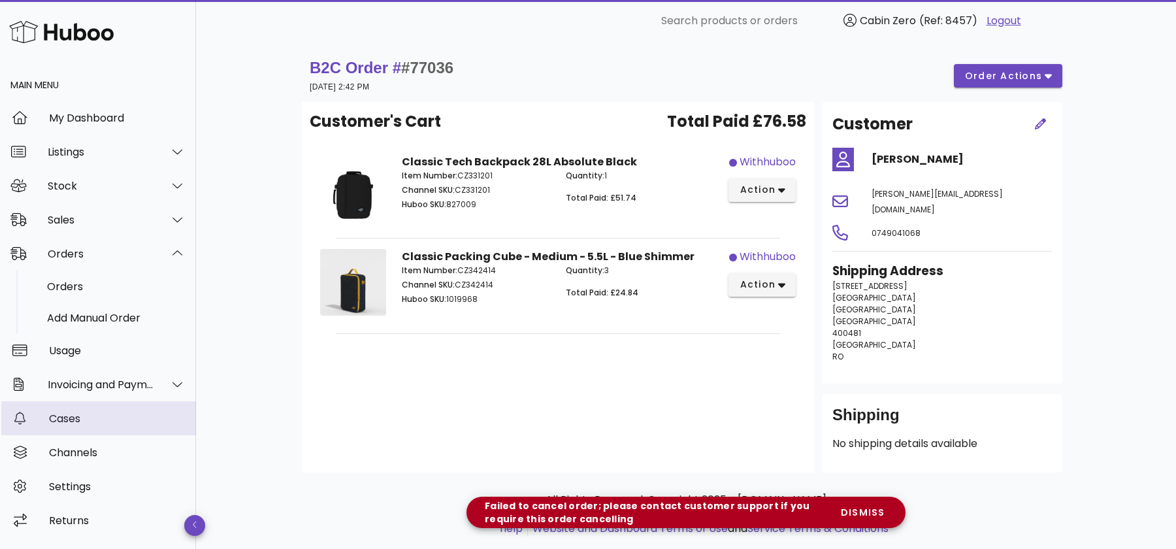
click at [71, 408] on div "Cases" at bounding box center [117, 418] width 137 height 28
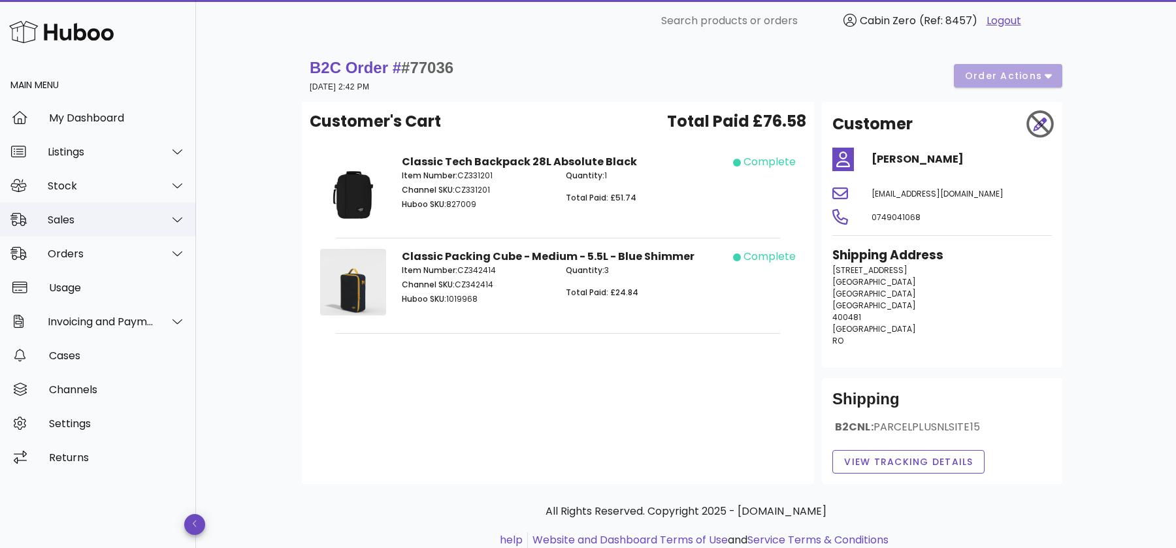
click at [178, 216] on icon at bounding box center [177, 220] width 10 height 12
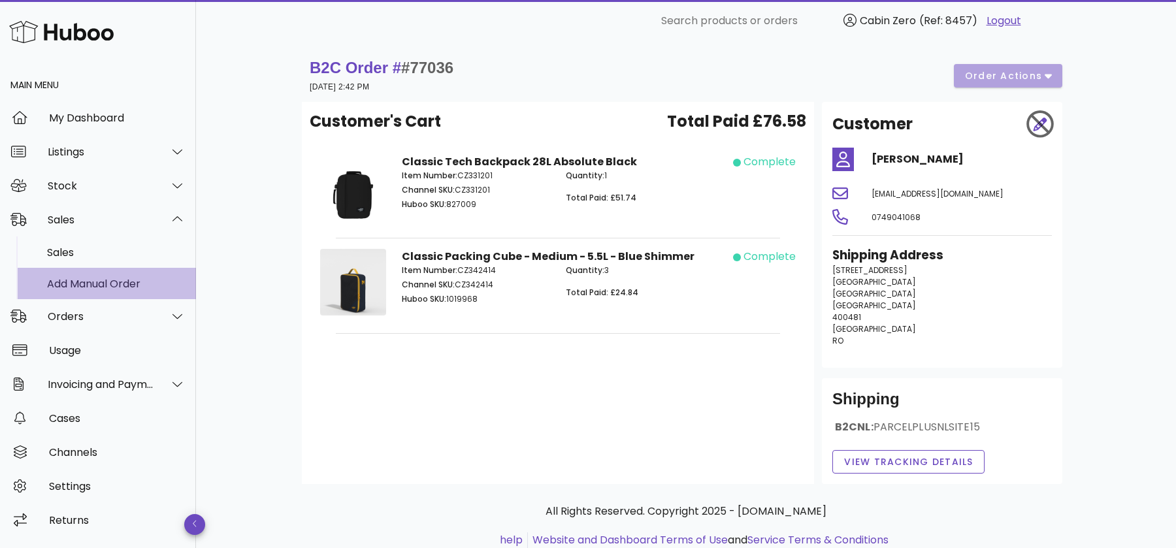
click at [133, 284] on div "Add Manual Order" at bounding box center [116, 284] width 138 height 12
